Goal: Task Accomplishment & Management: Complete application form

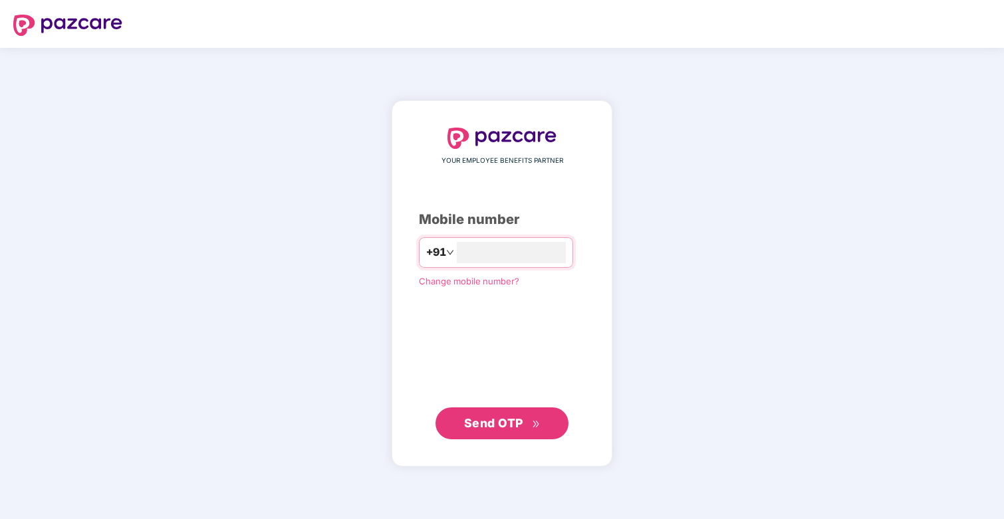
type input "**********"
click at [514, 424] on span "Send OTP" at bounding box center [493, 423] width 59 height 14
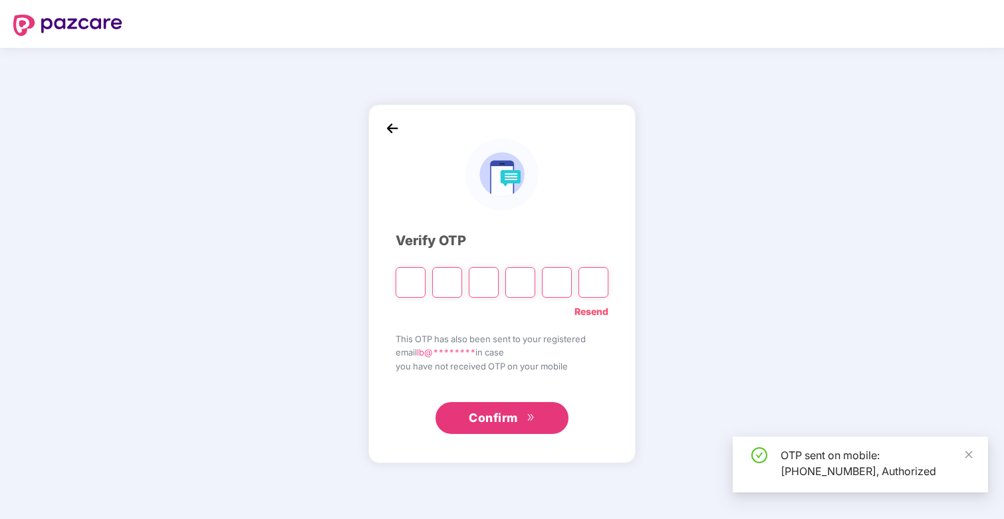
type input "*"
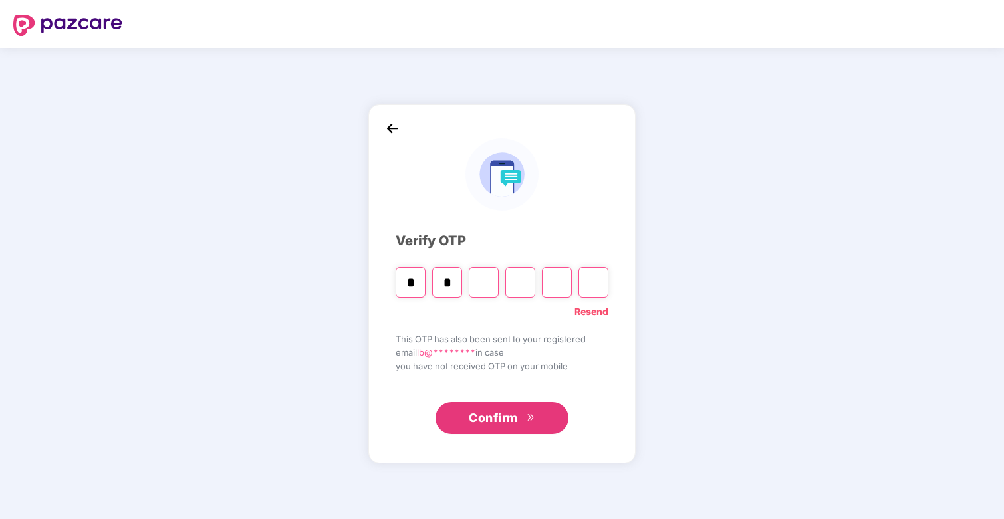
type input "*"
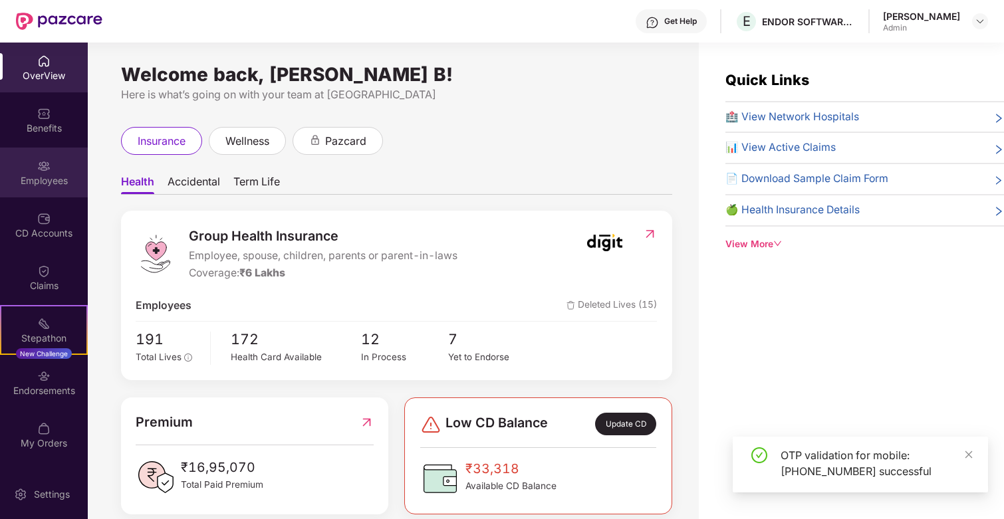
click at [58, 171] on div "Employees" at bounding box center [44, 173] width 88 height 50
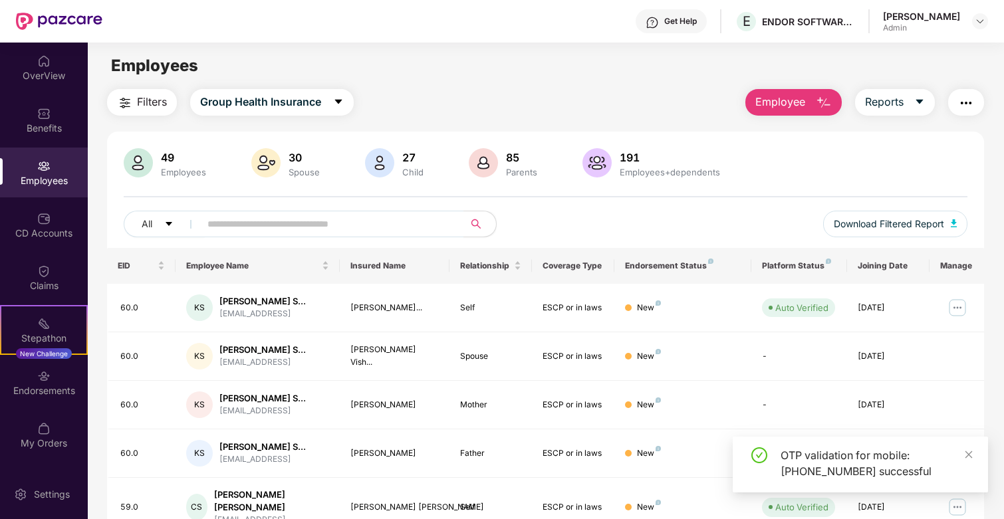
click at [810, 92] on button "Employee" at bounding box center [793, 102] width 96 height 27
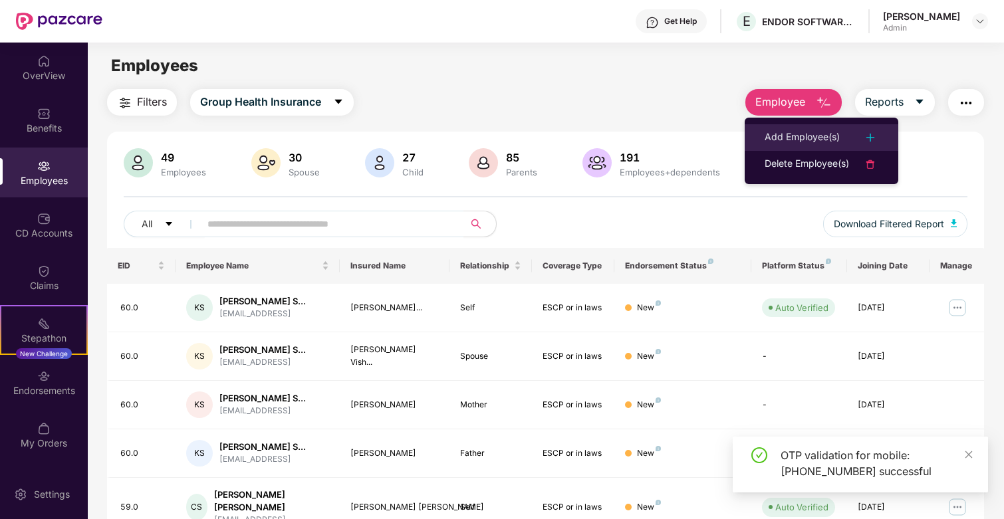
click at [797, 141] on div "Add Employee(s)" at bounding box center [802, 138] width 75 height 16
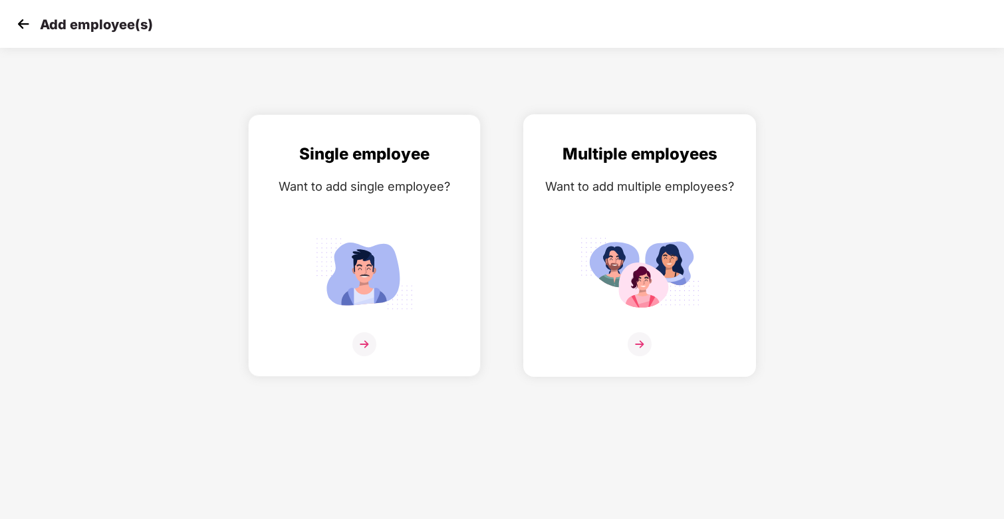
click at [719, 211] on div "Multiple employees Want to add multiple employees?" at bounding box center [639, 257] width 205 height 231
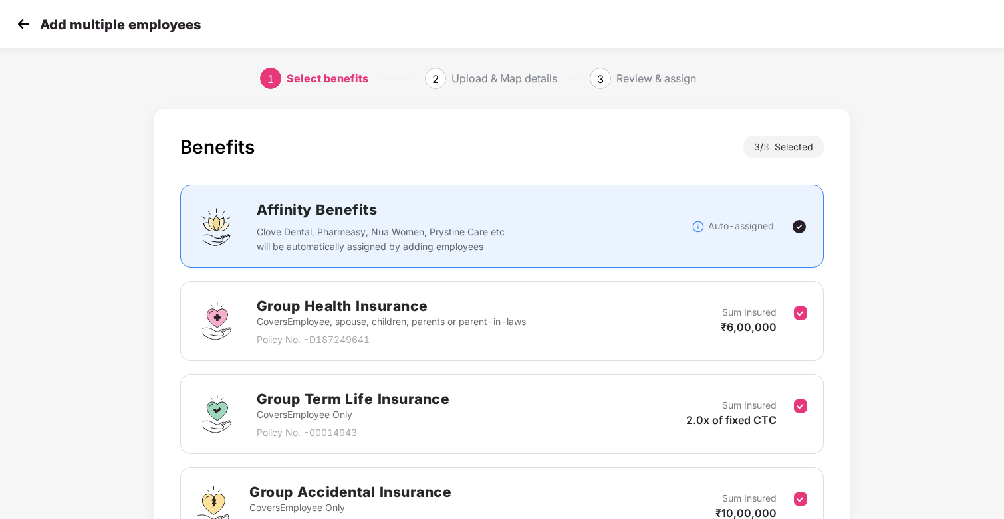
scroll to position [143, 0]
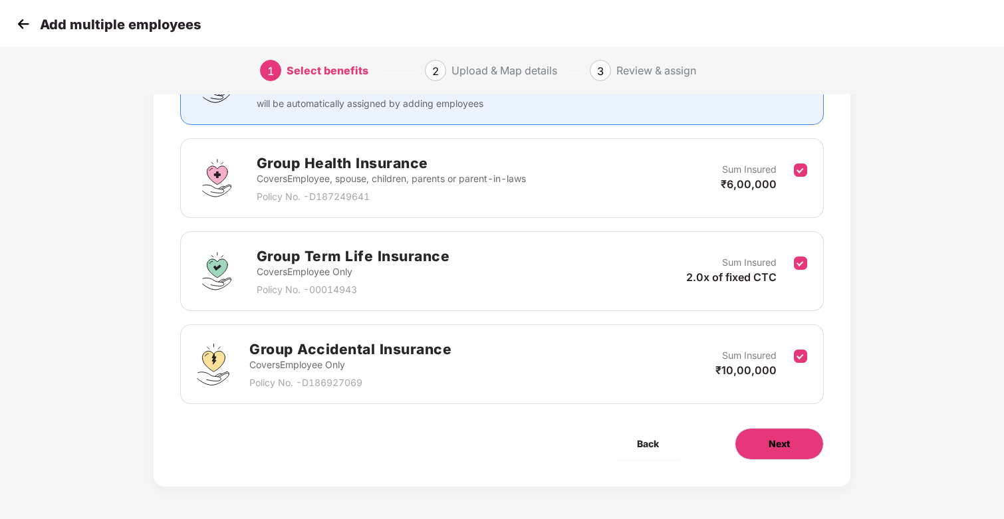
click at [767, 434] on button "Next" at bounding box center [779, 444] width 89 height 32
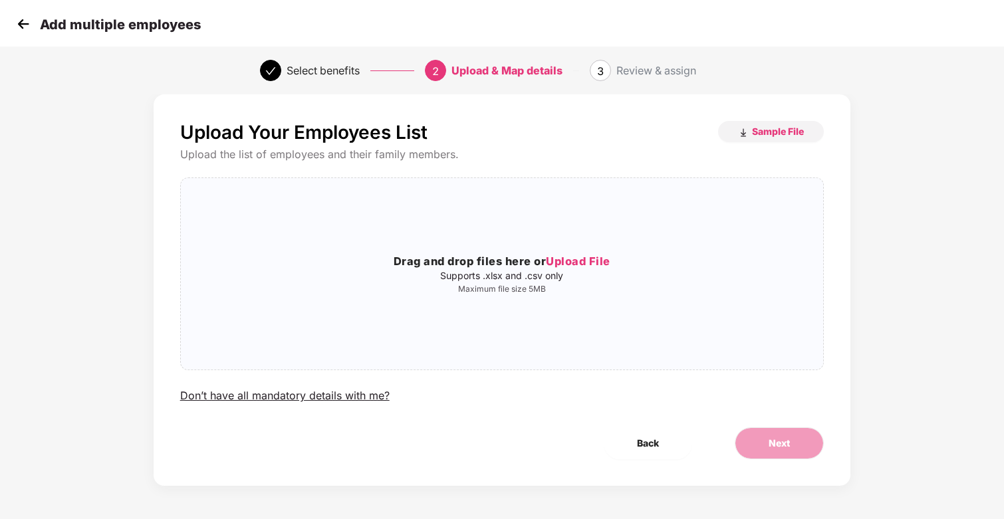
scroll to position [0, 0]
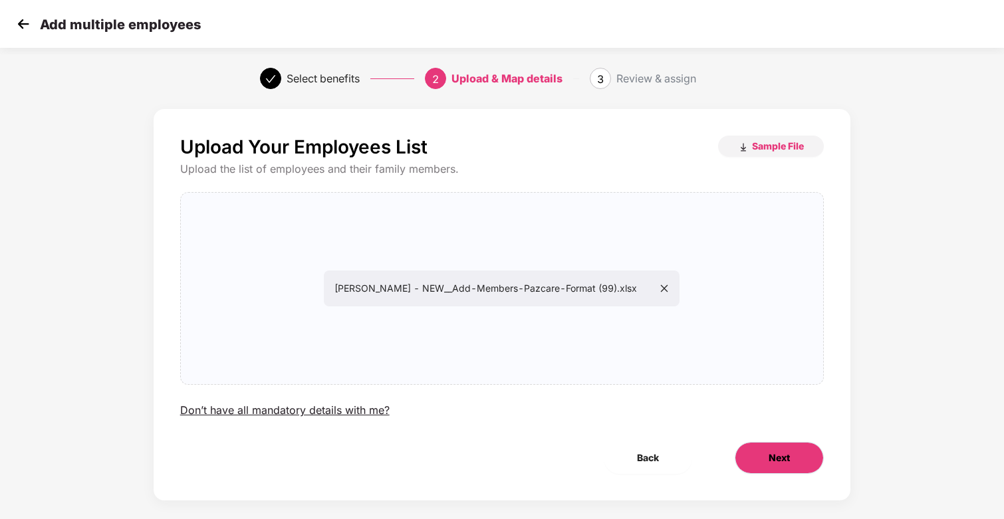
click at [795, 466] on button "Next" at bounding box center [779, 458] width 89 height 32
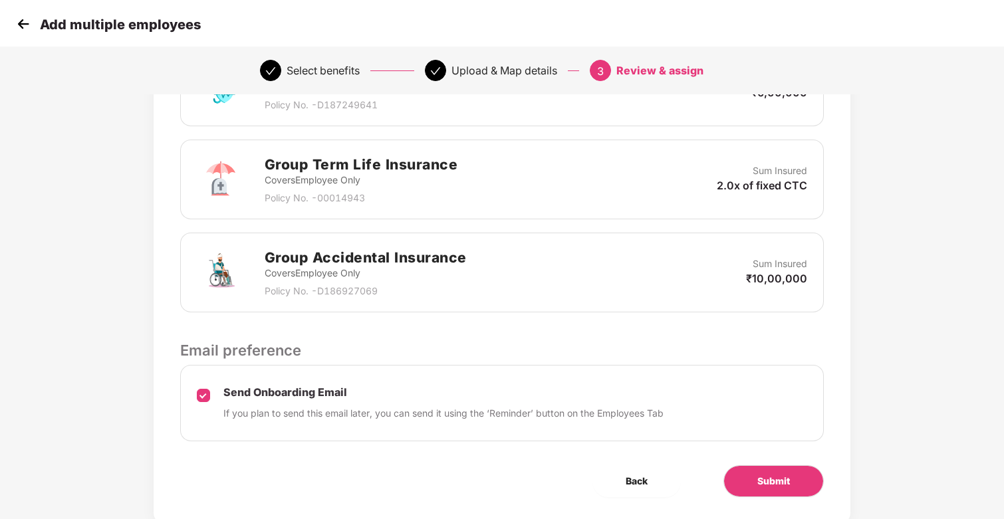
scroll to position [408, 0]
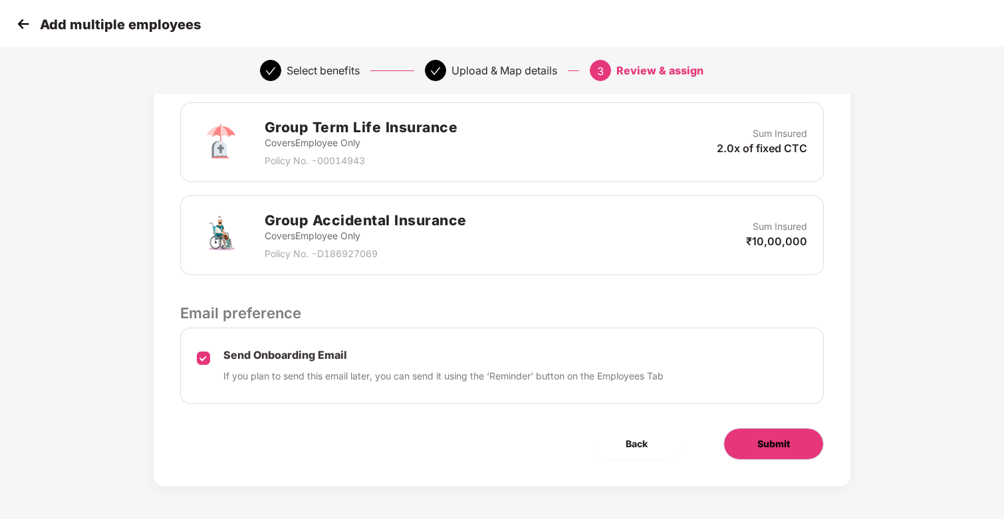
click at [777, 440] on span "Submit" at bounding box center [773, 444] width 33 height 15
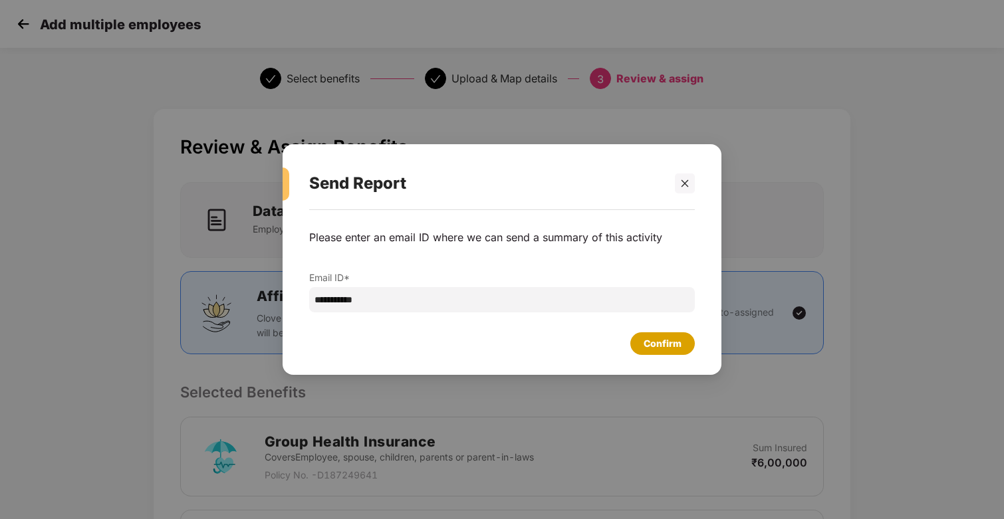
click at [650, 344] on div "Confirm" at bounding box center [663, 343] width 38 height 15
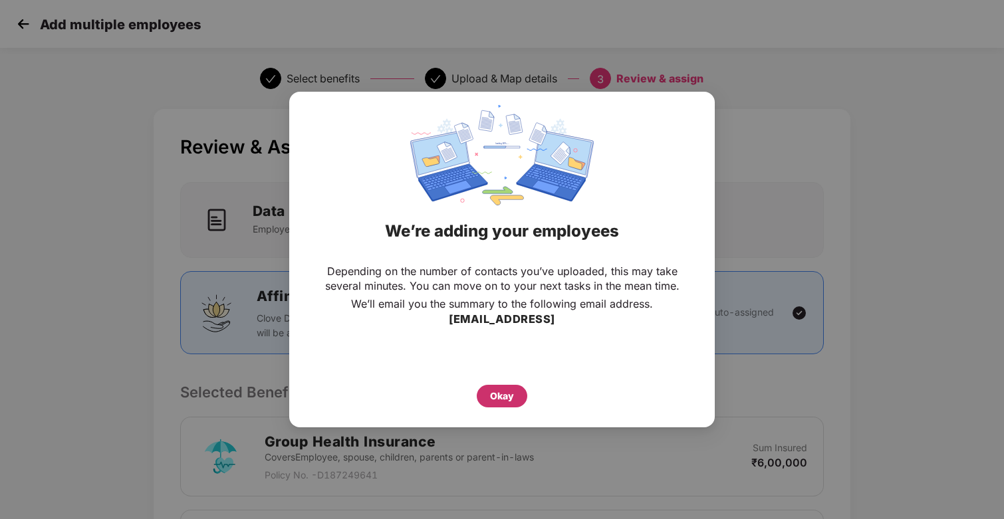
click at [503, 395] on div "Okay" at bounding box center [502, 396] width 24 height 15
